Goal: Use online tool/utility: Utilize a website feature to perform a specific function

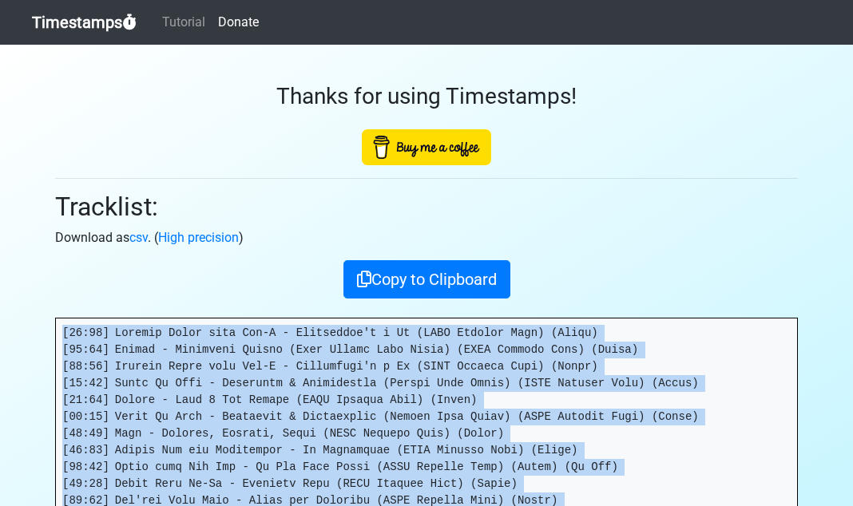
click at [67, 31] on link "Timestamps" at bounding box center [84, 22] width 105 height 32
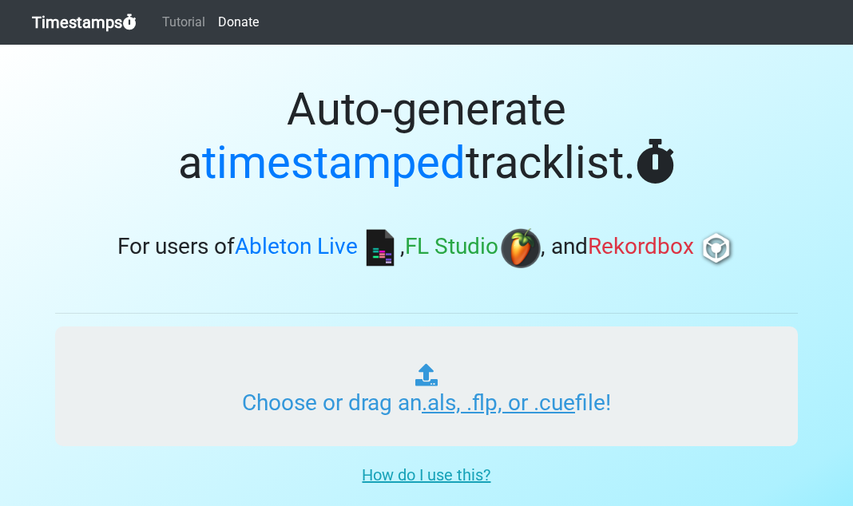
type input "C:\fakepath\01 Tech Rich's Time Machine Vol 201.cue"
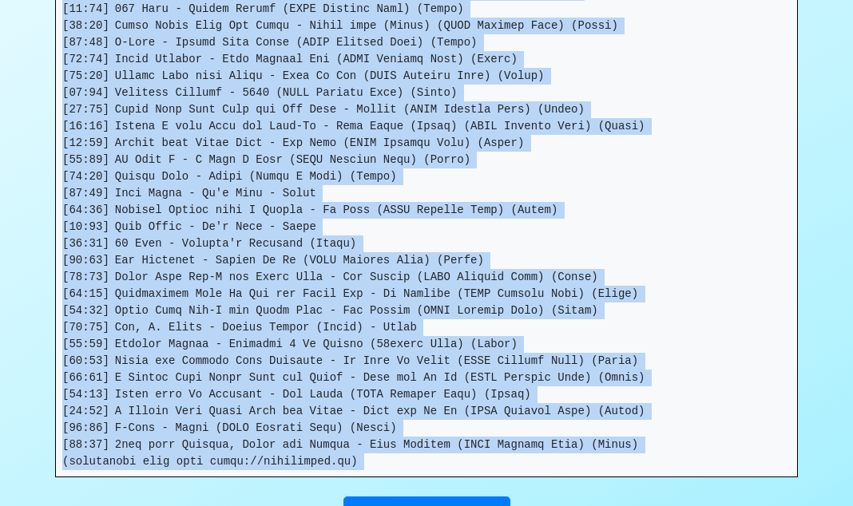
scroll to position [732, 0]
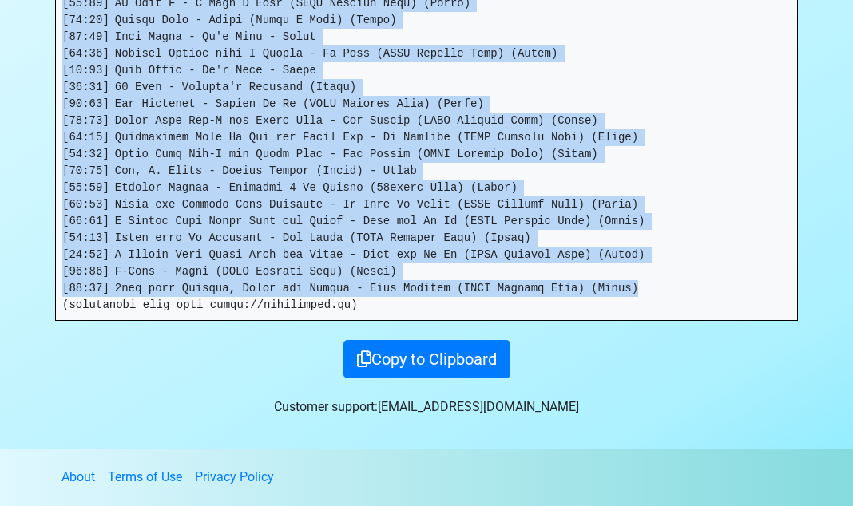
drag, startPoint x: 61, startPoint y: 331, endPoint x: 643, endPoint y: 278, distance: 583.7
copy pre "[00:00] Big L - Ebonics (Premo Remix) (LNRP Mixshow Edit) (Clean) [02:07] Jay-Z…"
